Goal: Task Accomplishment & Management: Manage account settings

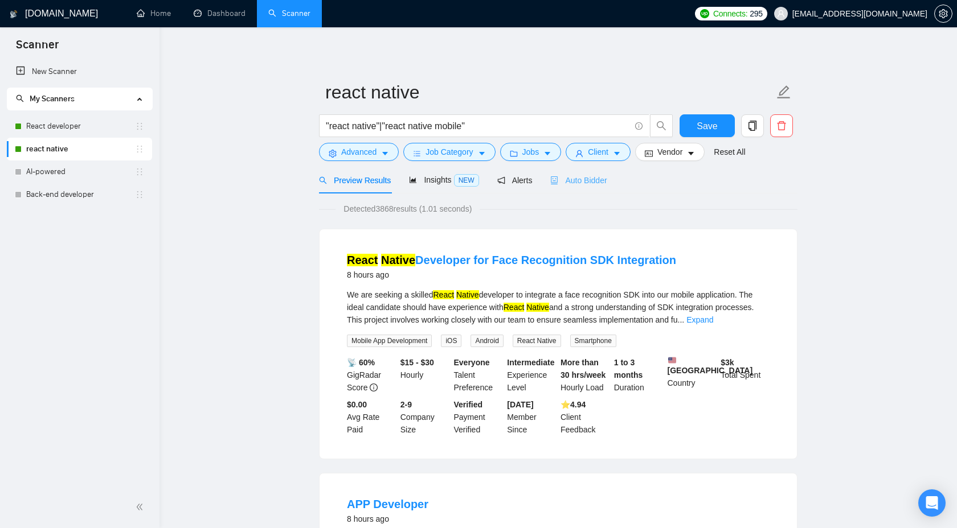
click at [592, 187] on div "Auto Bidder" at bounding box center [578, 180] width 56 height 27
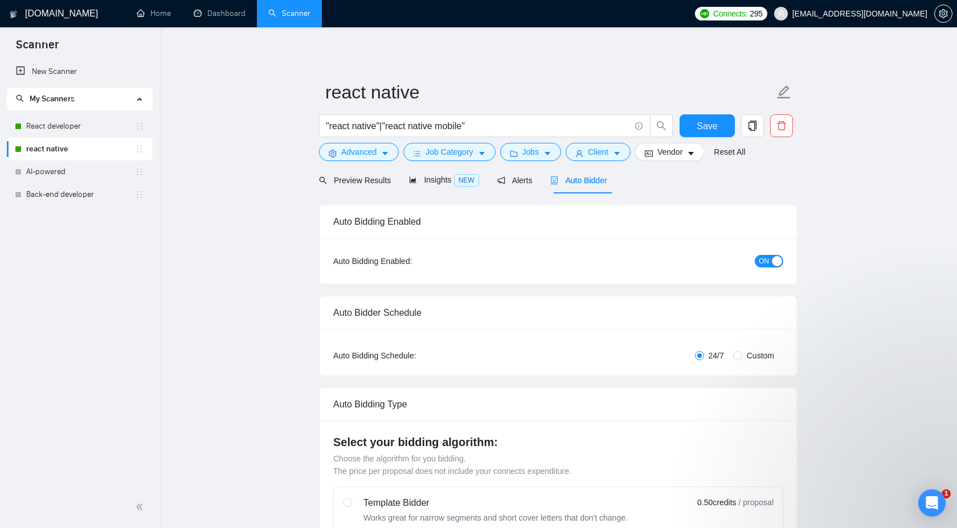
click at [770, 257] on button "ON" at bounding box center [768, 261] width 28 height 13
click at [711, 130] on span "Save" at bounding box center [706, 126] width 20 height 14
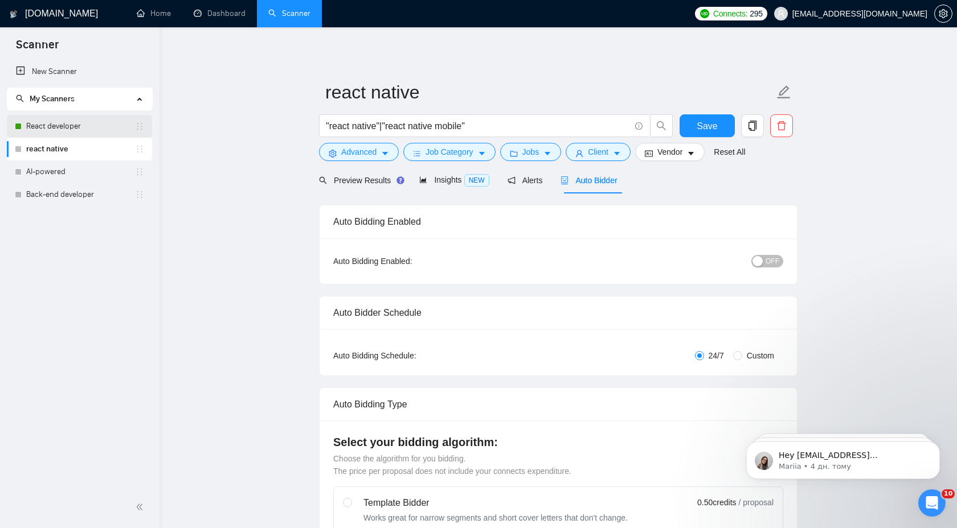
click at [81, 125] on link "React developer" at bounding box center [80, 126] width 109 height 23
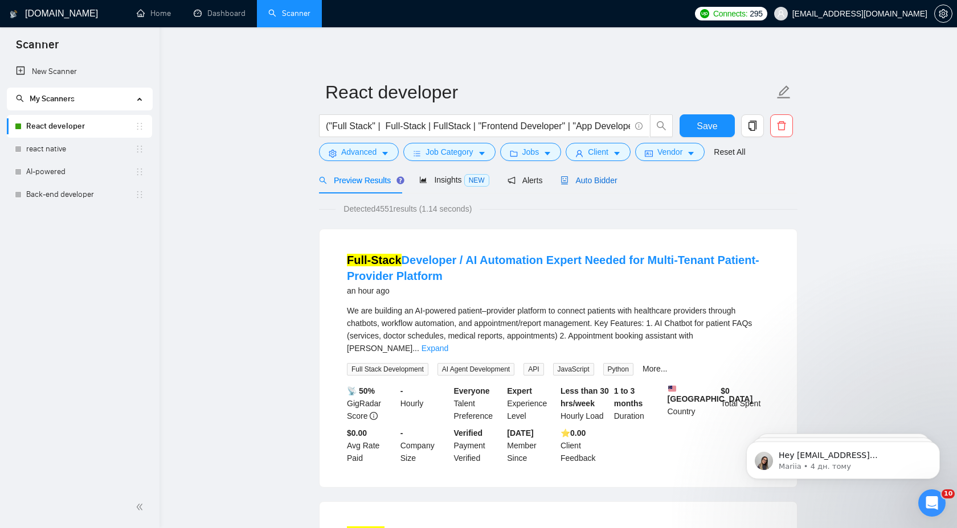
click at [583, 175] on div "Auto Bidder" at bounding box center [588, 180] width 56 height 13
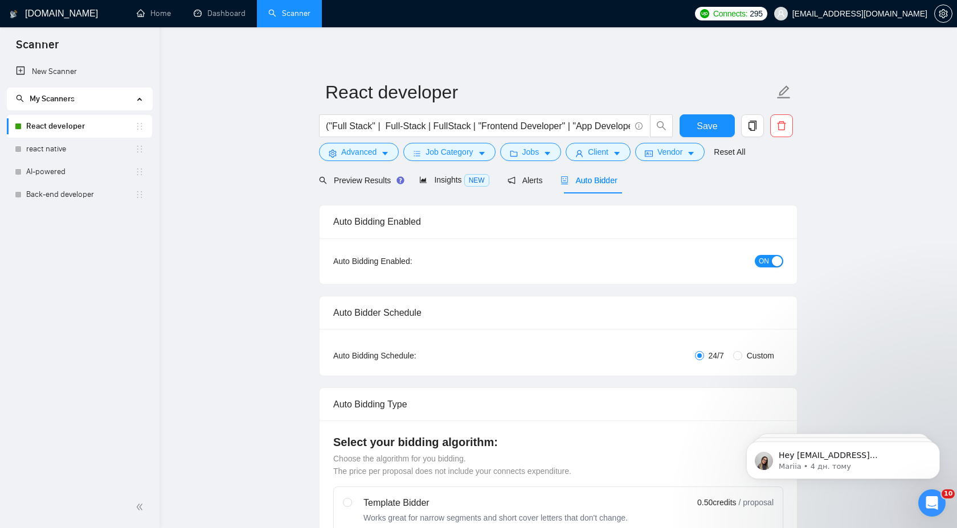
click at [777, 265] on div "button" at bounding box center [776, 261] width 10 height 10
click at [713, 125] on span "Save" at bounding box center [706, 126] width 20 height 14
